Goal: Obtain resource: Download file/media

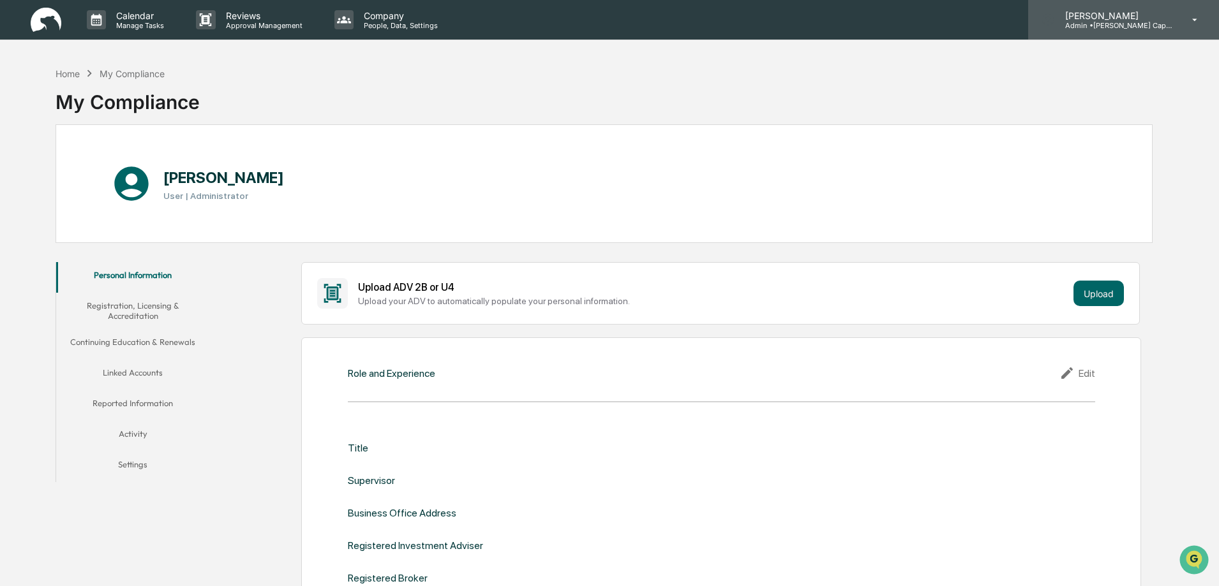
click at [1125, 19] on p "[PERSON_NAME]" at bounding box center [1114, 15] width 119 height 11
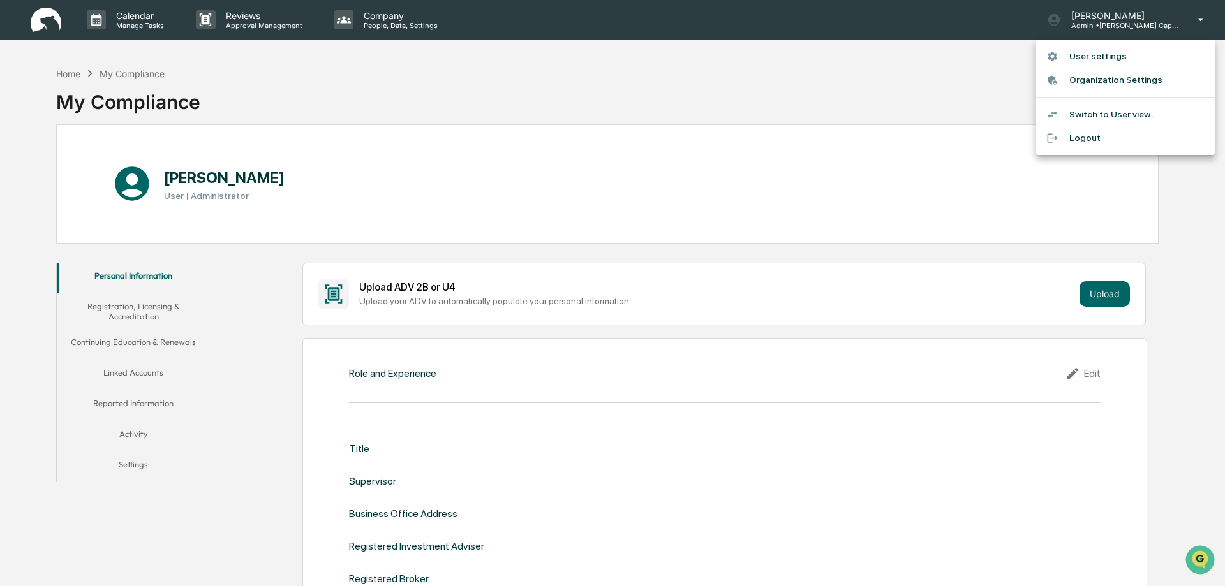
click at [676, 52] on div at bounding box center [612, 293] width 1225 height 586
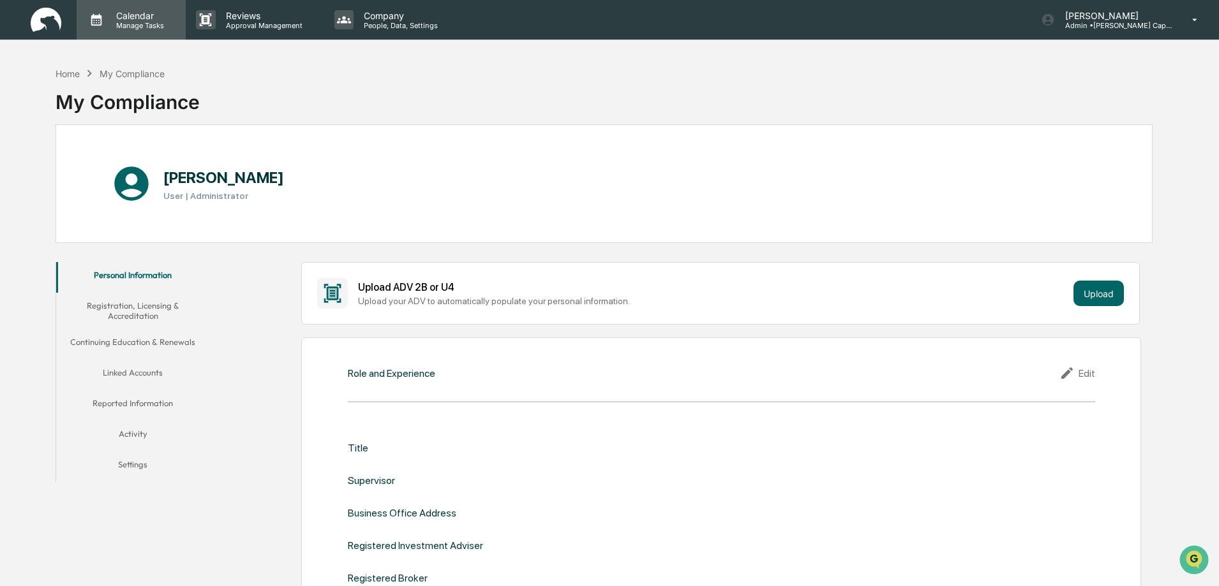
click at [119, 19] on p "Calendar" at bounding box center [138, 15] width 64 height 11
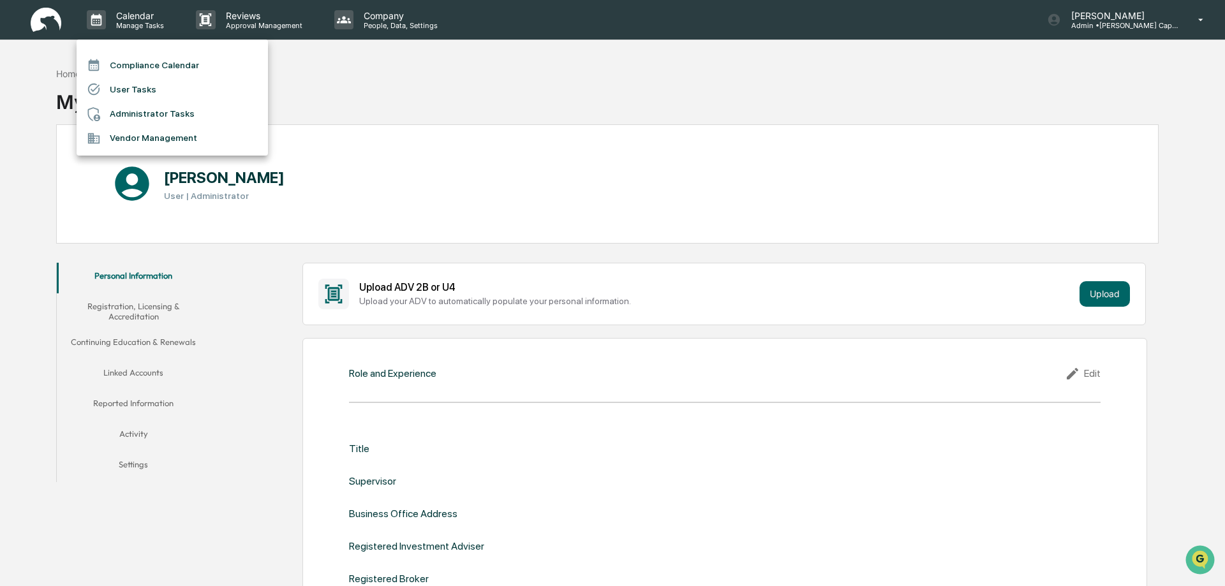
click at [614, 116] on div at bounding box center [612, 293] width 1225 height 586
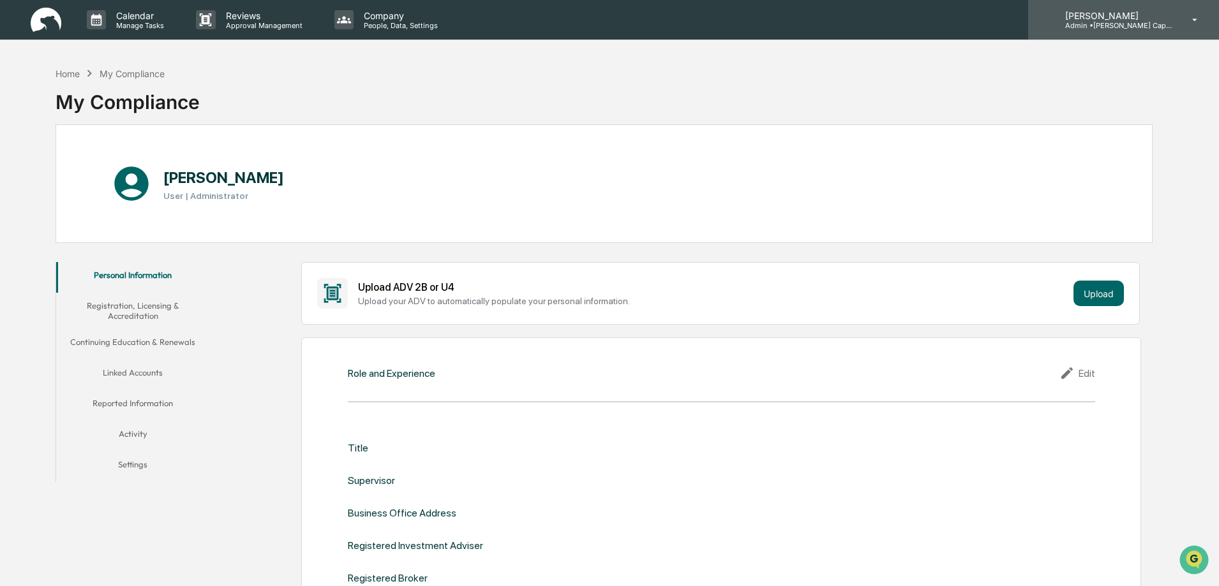
click at [1143, 17] on p "[PERSON_NAME]" at bounding box center [1114, 15] width 119 height 11
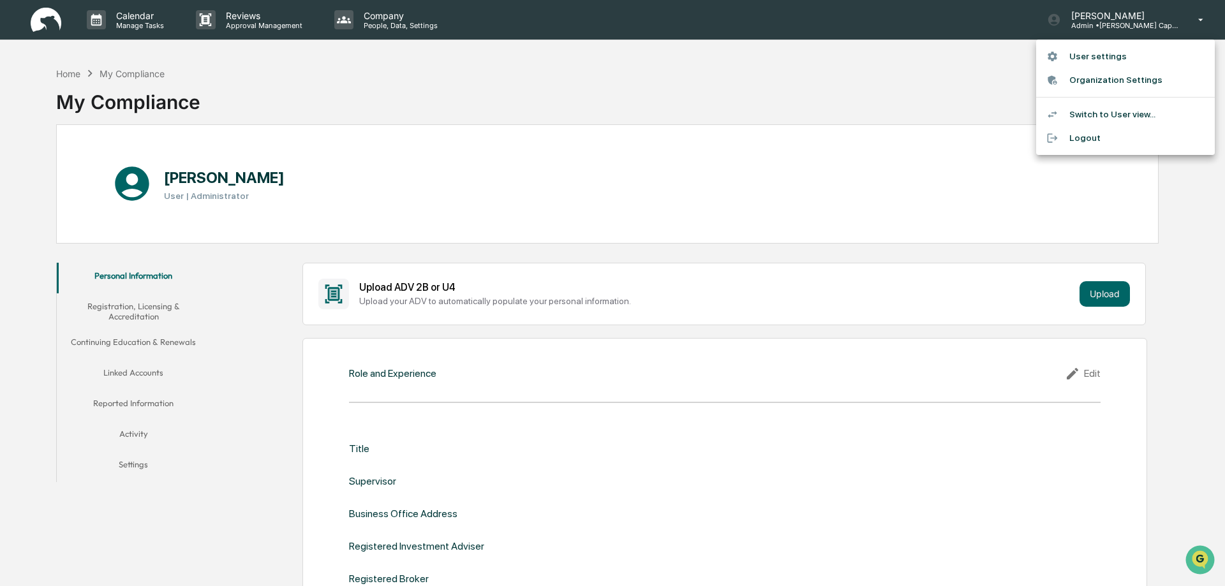
click at [1088, 117] on li "Switch to User view..." at bounding box center [1125, 115] width 179 height 24
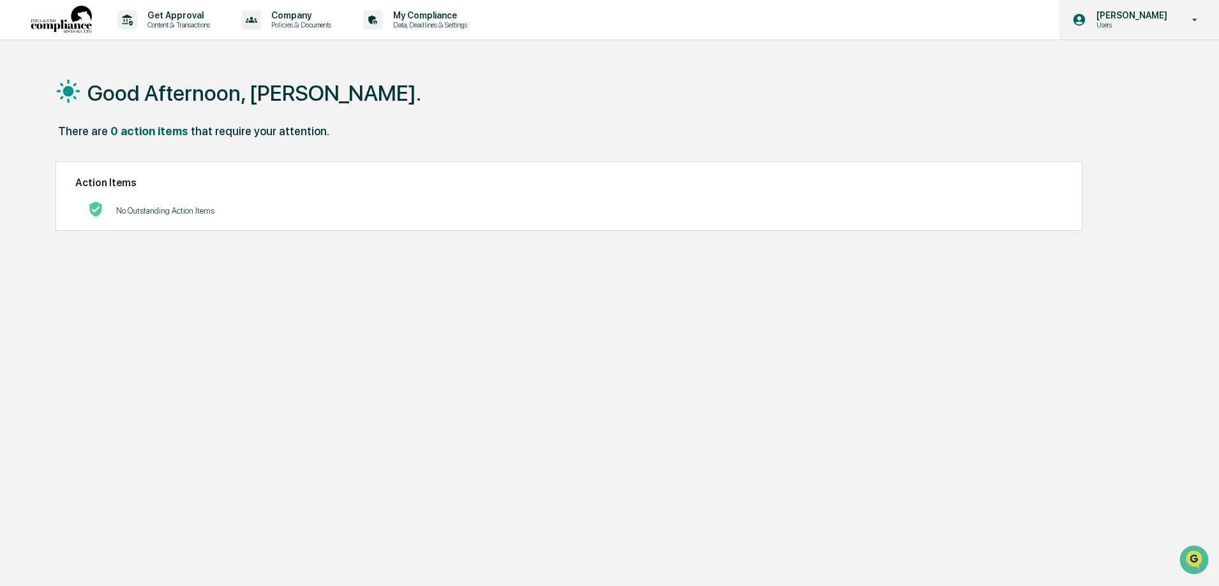
click at [1111, 18] on p "[PERSON_NAME]" at bounding box center [1129, 15] width 87 height 10
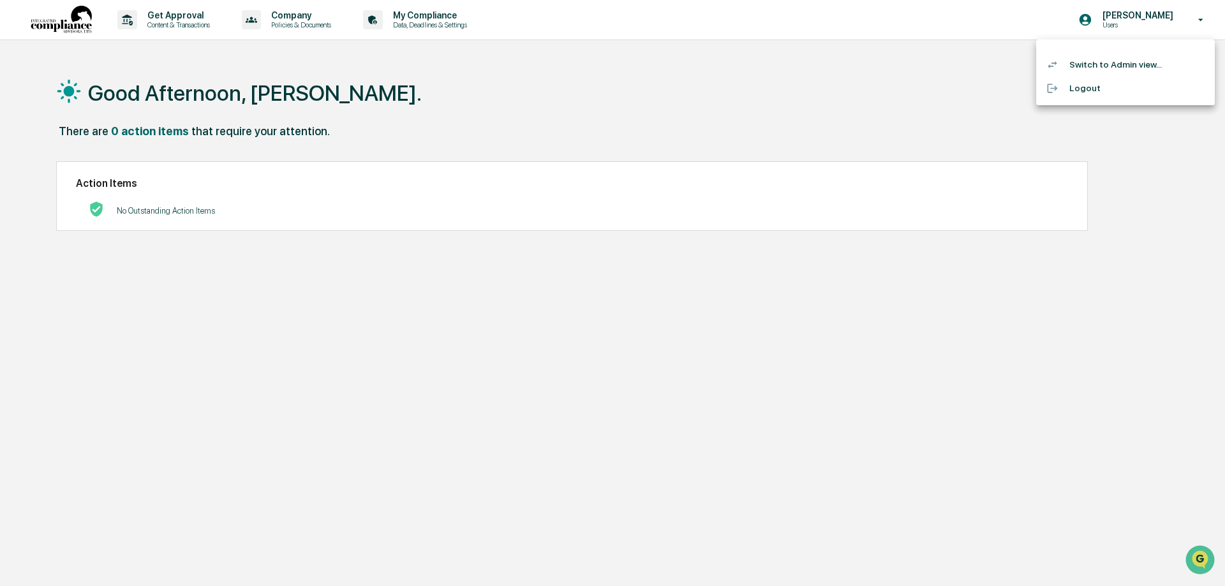
click at [1104, 55] on li "Switch to Admin view..." at bounding box center [1125, 65] width 179 height 24
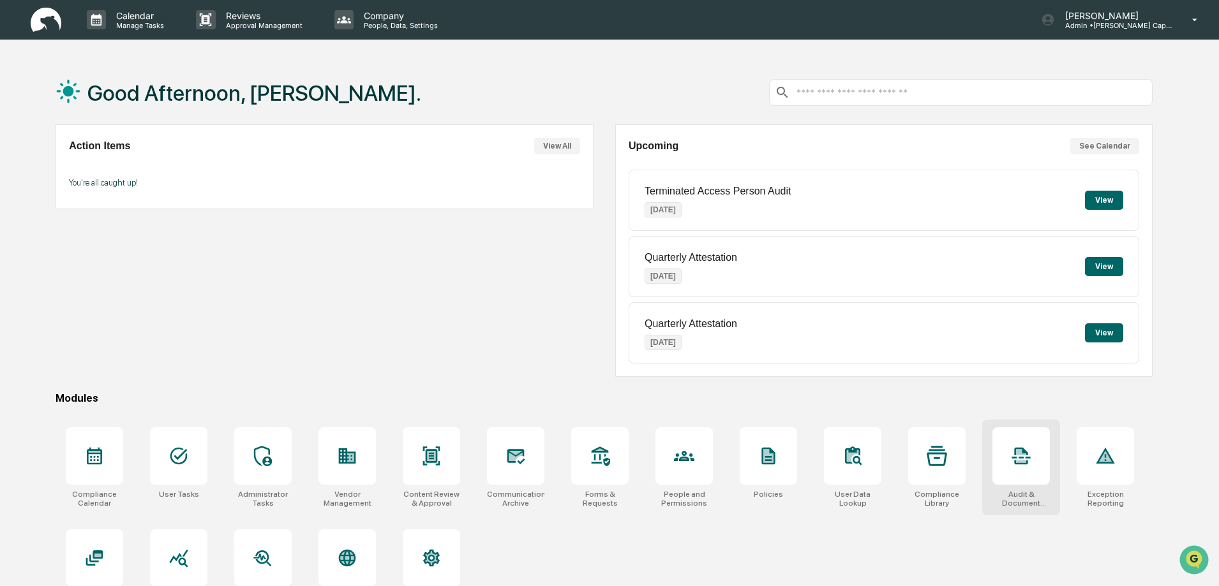
click at [1025, 467] on div at bounding box center [1020, 455] width 57 height 57
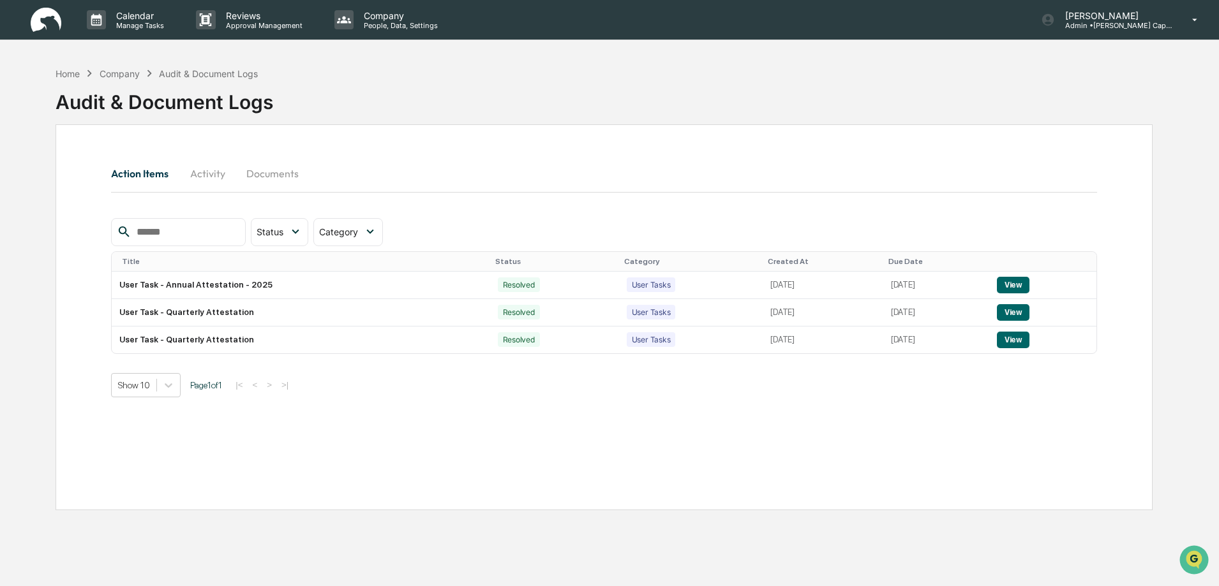
click at [273, 174] on button "Documents" at bounding box center [272, 173] width 73 height 31
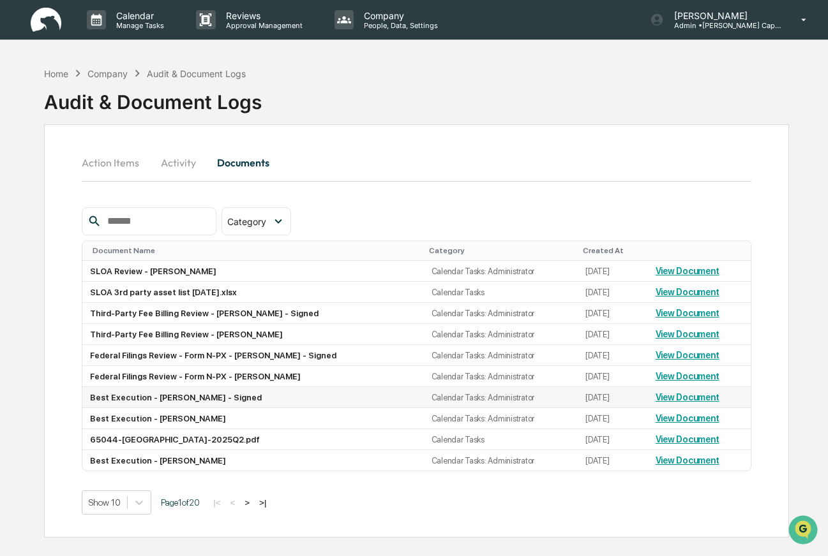
click at [678, 399] on link "View Document" at bounding box center [687, 397] width 64 height 10
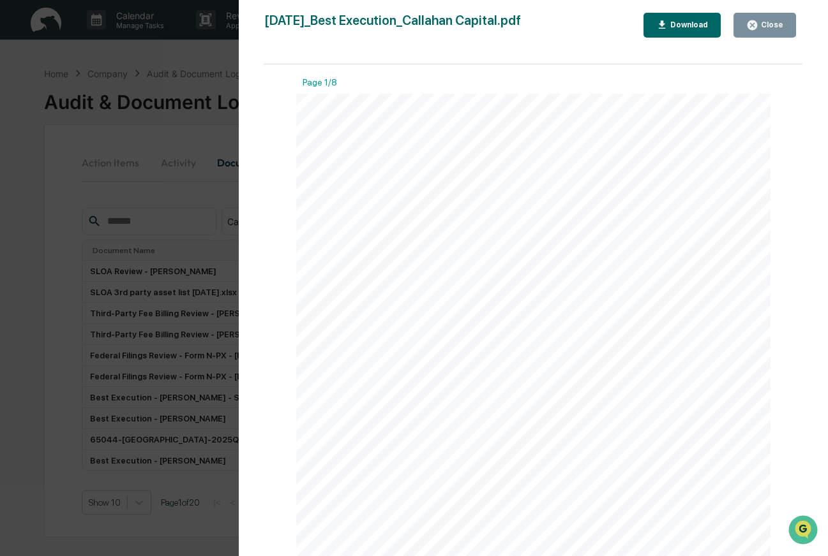
click at [38, 353] on div "Version History [DATE] 09:51 PM [PERSON_NAME] [DATE]_Best Execution_Callahan Ca…" at bounding box center [414, 278] width 828 height 556
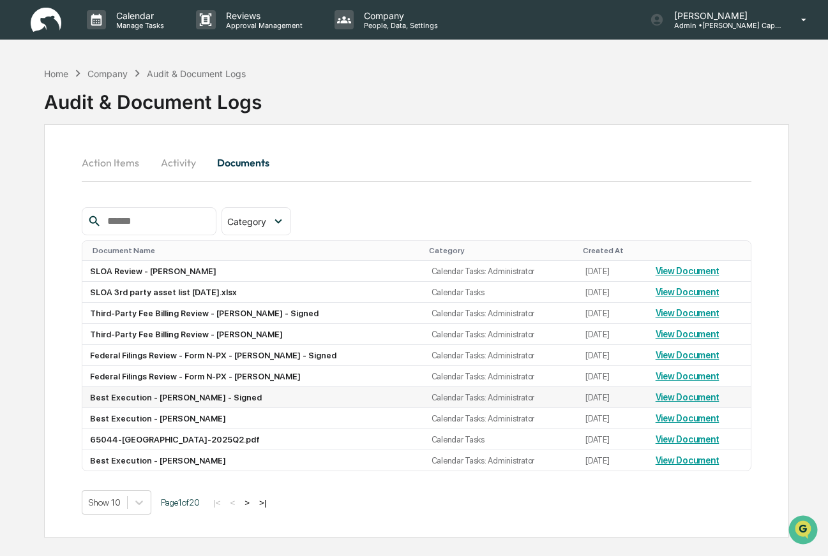
click at [678, 396] on link "View Document" at bounding box center [687, 397] width 64 height 10
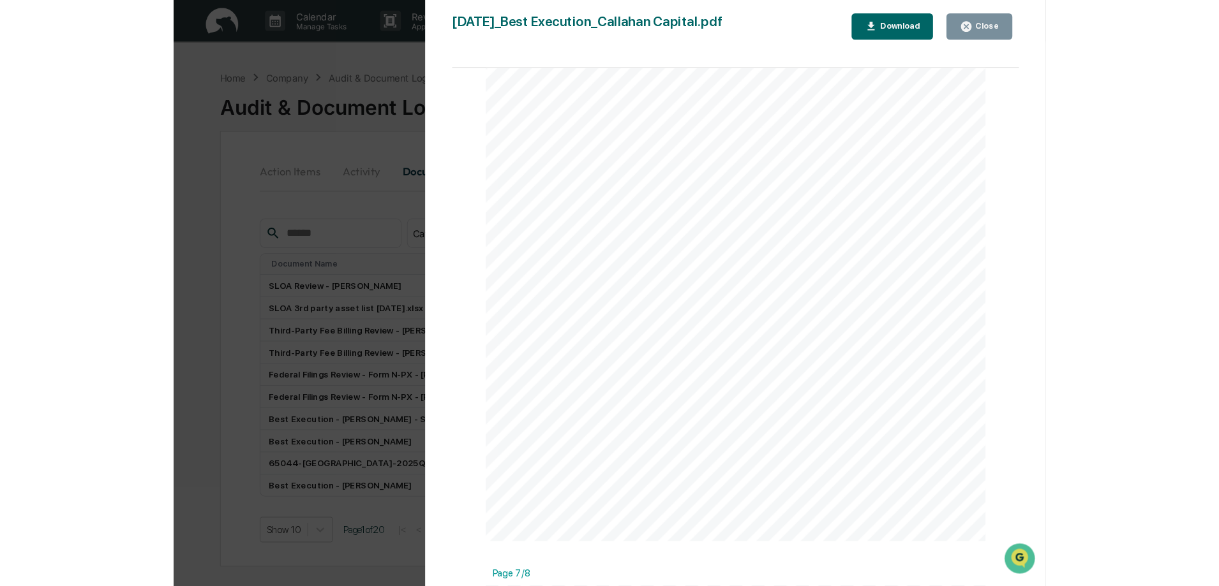
scroll to position [3795, 0]
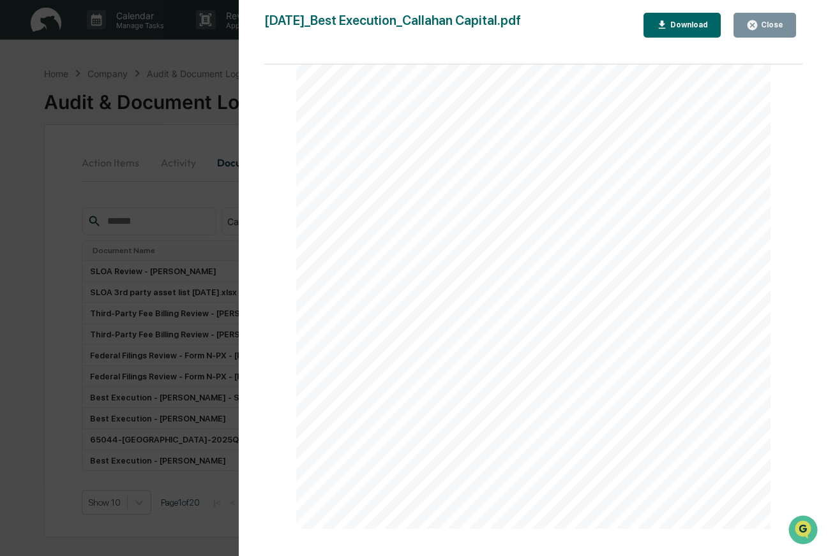
click at [776, 30] on div "Close" at bounding box center [764, 25] width 37 height 12
